Goal: Information Seeking & Learning: Learn about a topic

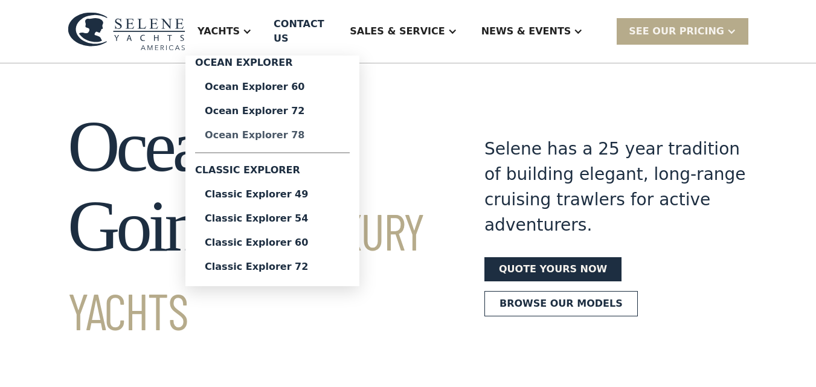
click at [274, 130] on div "Ocean Explorer 78" at bounding box center [272, 135] width 135 height 10
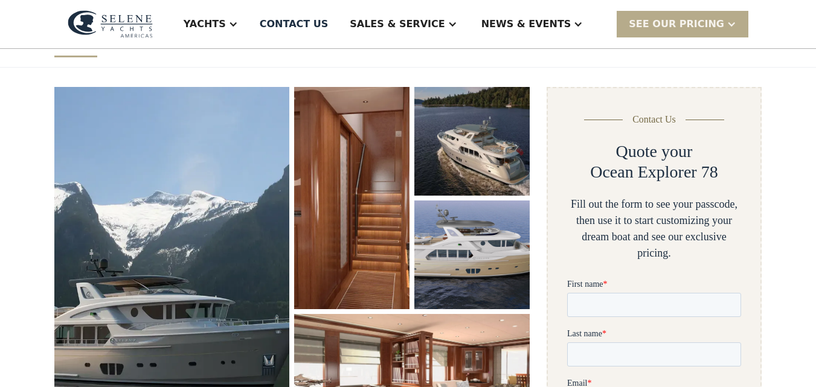
scroll to position [148, 0]
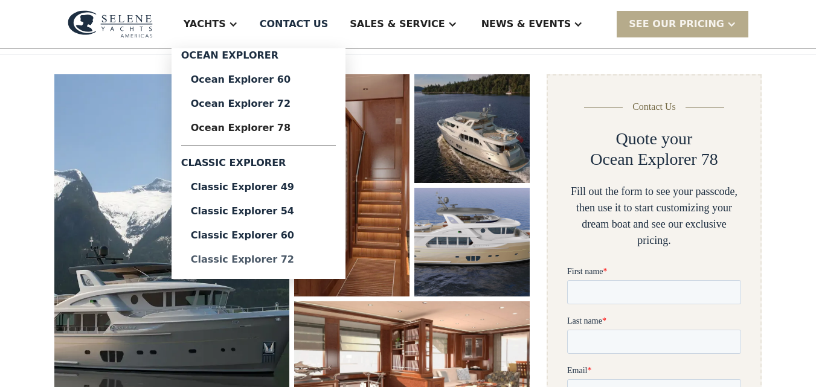
click at [306, 262] on div "Classic Explorer 72" at bounding box center [258, 260] width 135 height 10
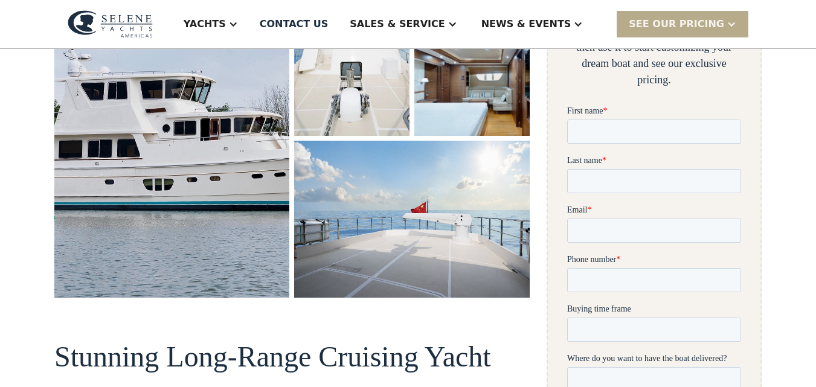
scroll to position [311, 0]
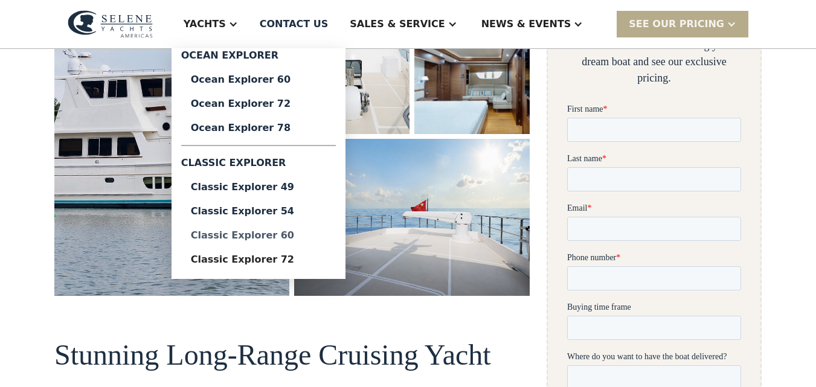
click at [310, 239] on div "Classic Explorer 60" at bounding box center [258, 236] width 135 height 10
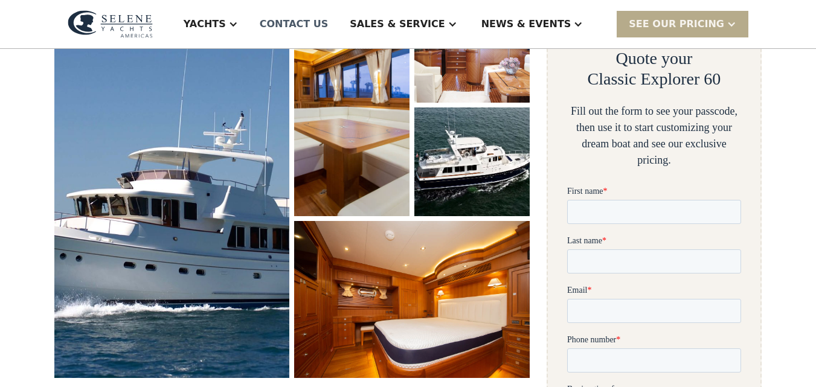
click at [328, 25] on div "Contact US" at bounding box center [294, 24] width 69 height 14
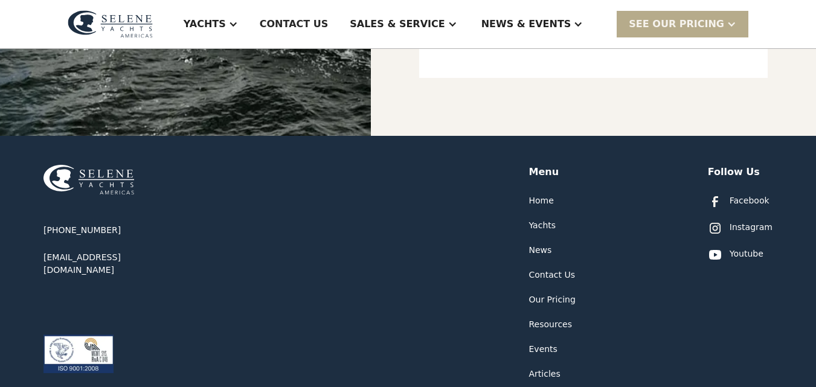
scroll to position [708, 0]
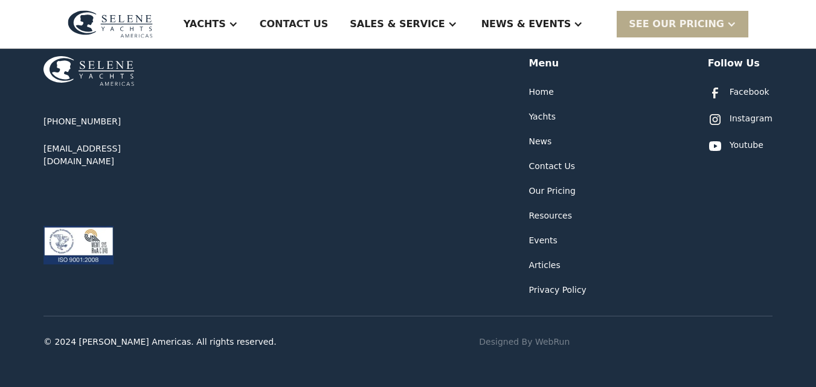
click at [542, 191] on div "Our Pricing" at bounding box center [552, 191] width 46 height 13
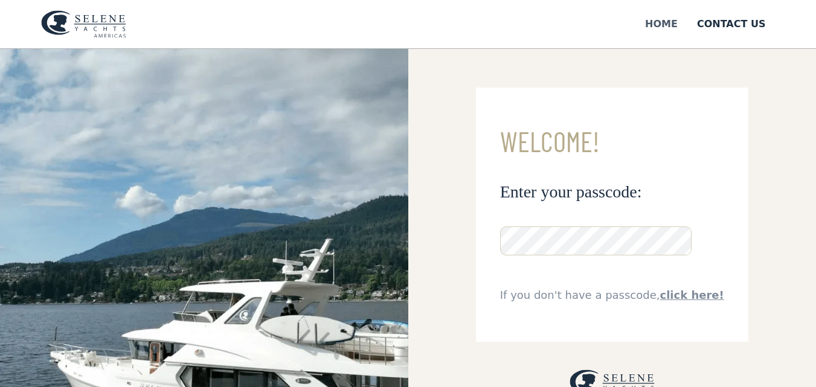
click at [671, 24] on div "Home" at bounding box center [661, 24] width 33 height 14
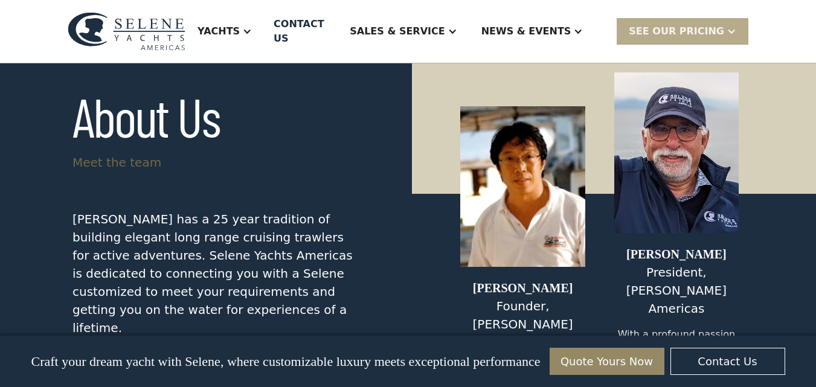
scroll to position [5248, 0]
